Goal: Task Accomplishment & Management: Manage account settings

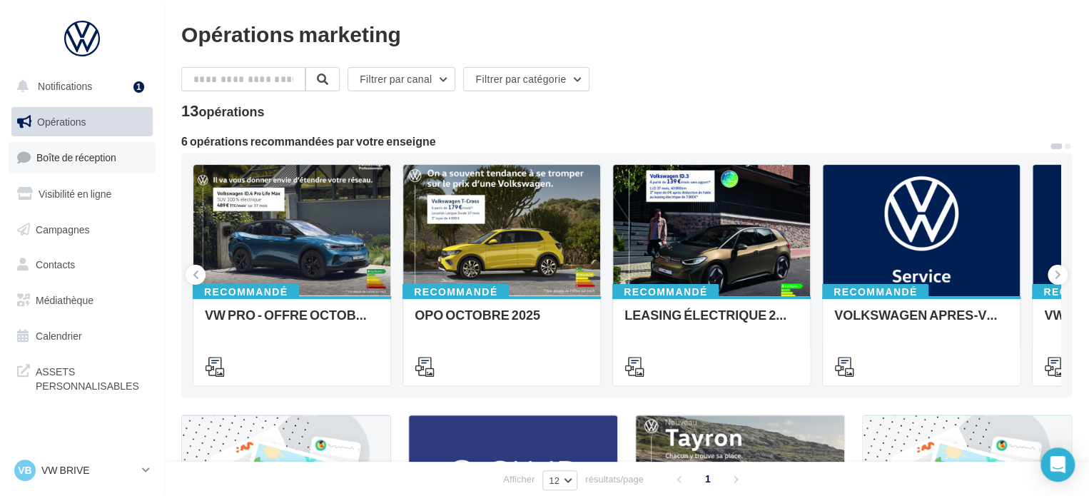
click at [77, 161] on span "Boîte de réception" at bounding box center [76, 157] width 80 height 12
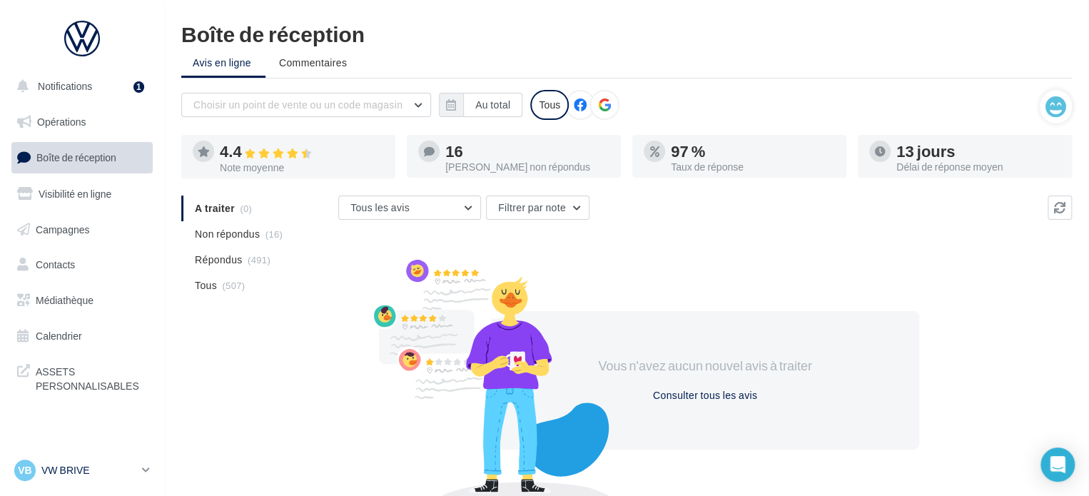
click at [128, 476] on p "VW BRIVE" at bounding box center [88, 470] width 95 height 14
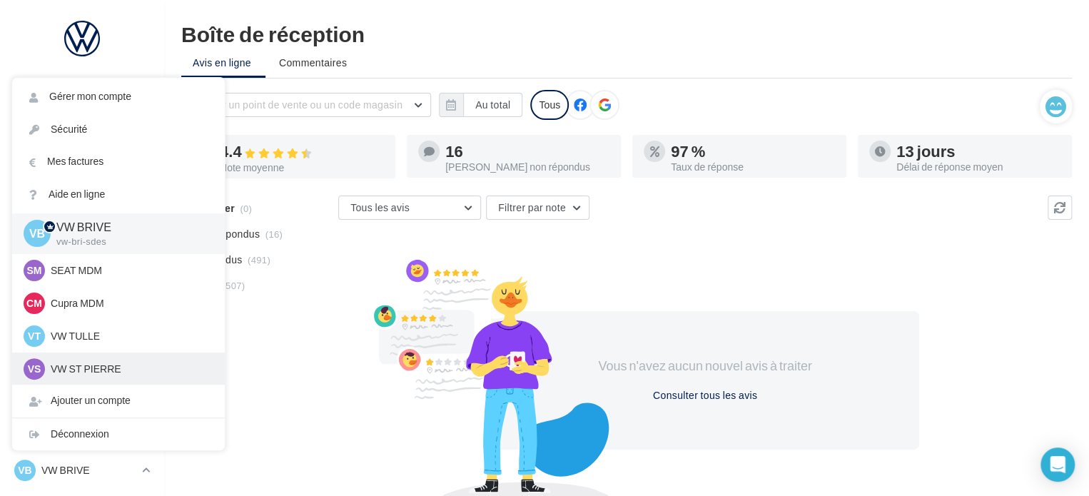
click at [104, 371] on p "VW ST PIERRE" at bounding box center [129, 369] width 157 height 14
